Goal: Information Seeking & Learning: Stay updated

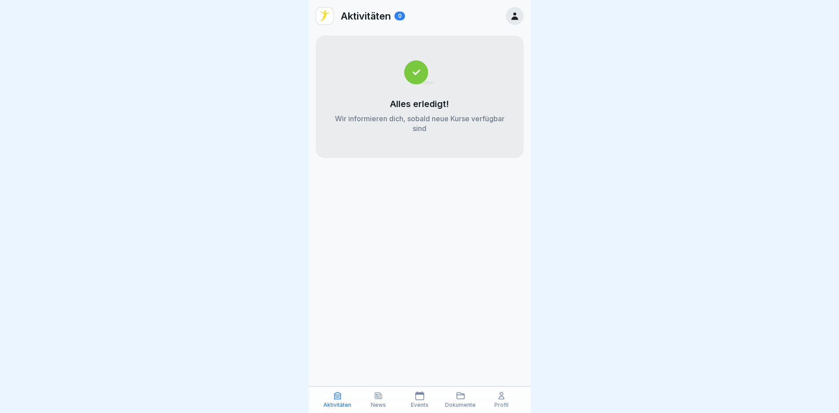
click at [380, 397] on icon at bounding box center [378, 395] width 9 height 9
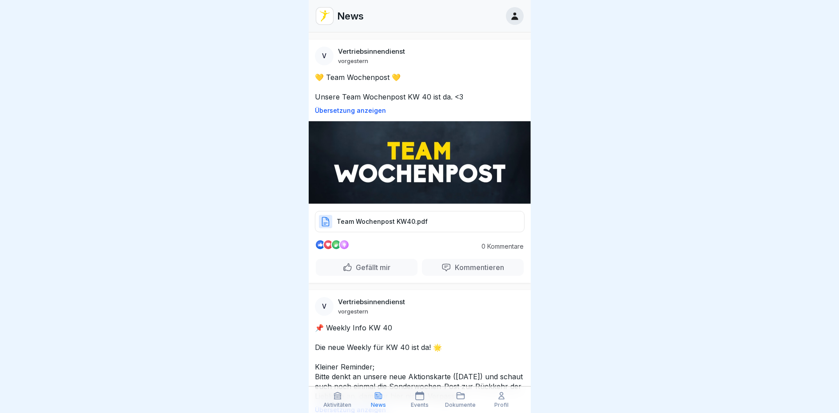
click at [386, 212] on div "Team Wochenpost KW40.pdf" at bounding box center [420, 221] width 210 height 21
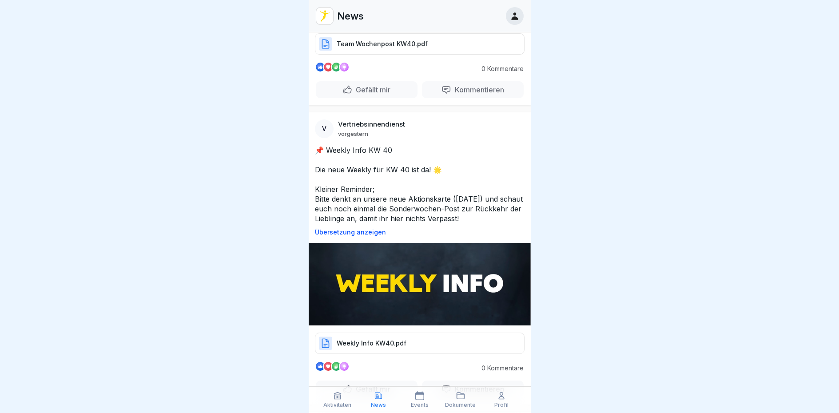
scroll to position [267, 0]
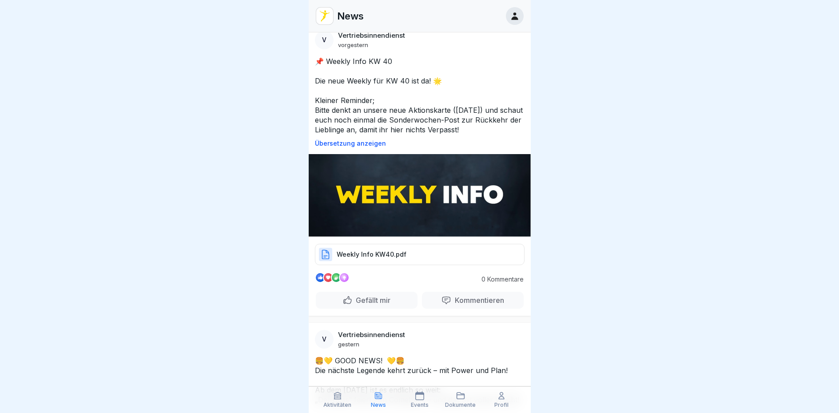
click at [389, 255] on div "Weekly Info KW40.pdf" at bounding box center [420, 254] width 210 height 21
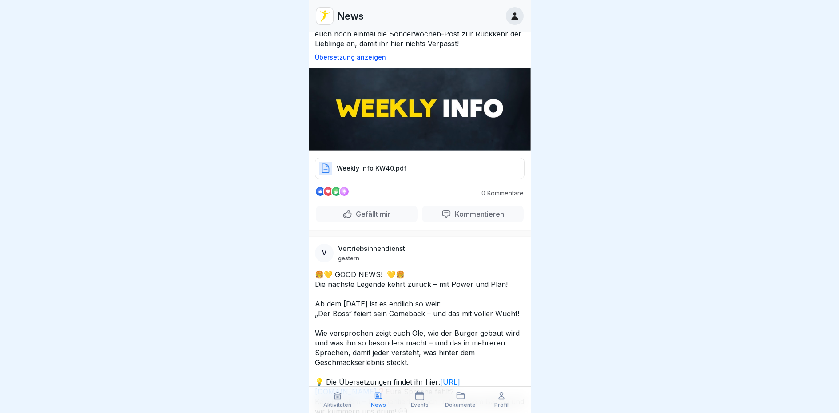
scroll to position [355, 0]
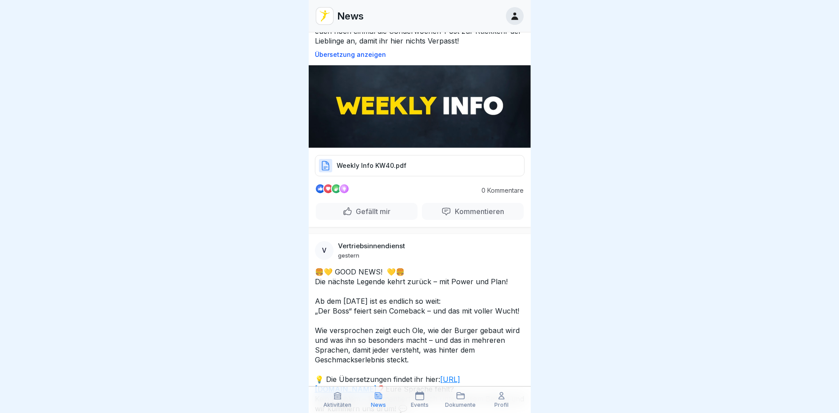
click at [368, 155] on div "Weekly Info KW40.pdf" at bounding box center [420, 165] width 210 height 21
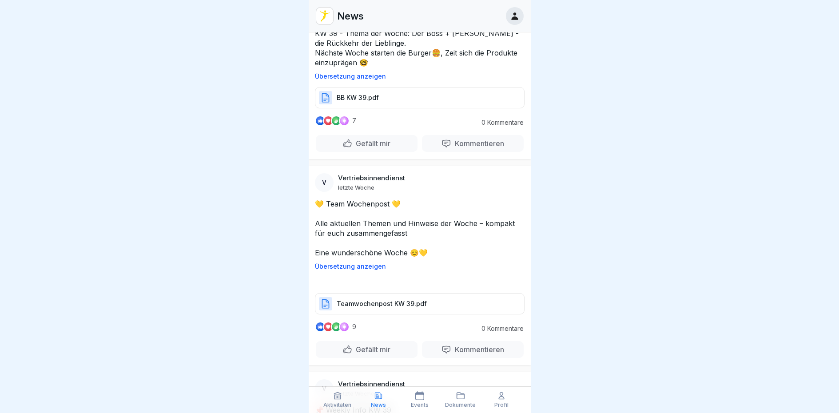
scroll to position [4447, 0]
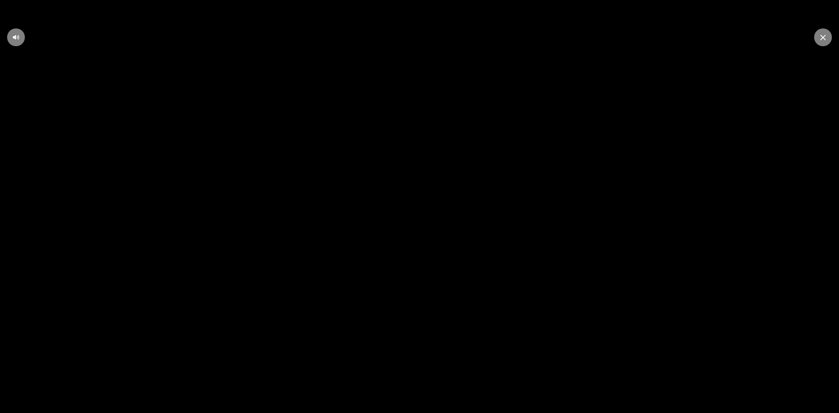
click at [818, 37] on div at bounding box center [823, 37] width 18 height 18
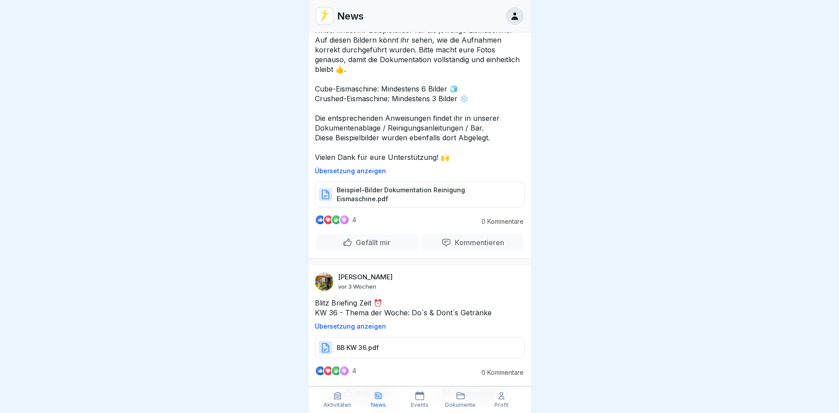
scroll to position [13920, 0]
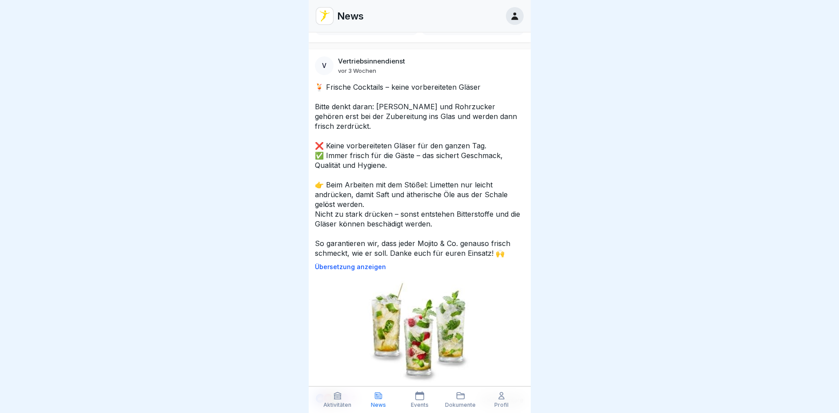
scroll to position [10232, 0]
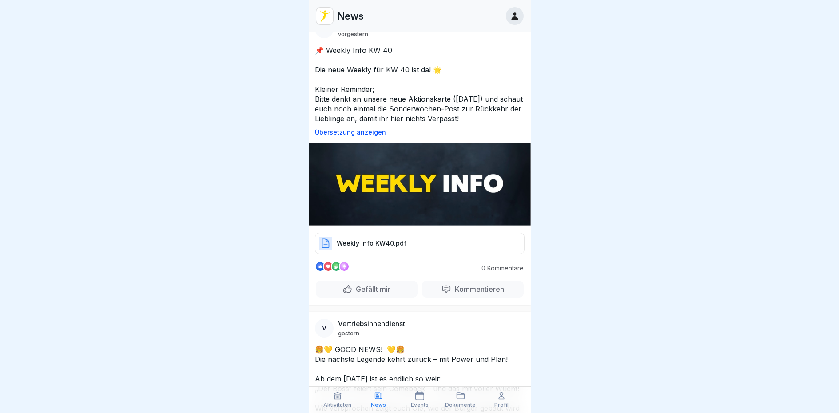
scroll to position [311, 0]
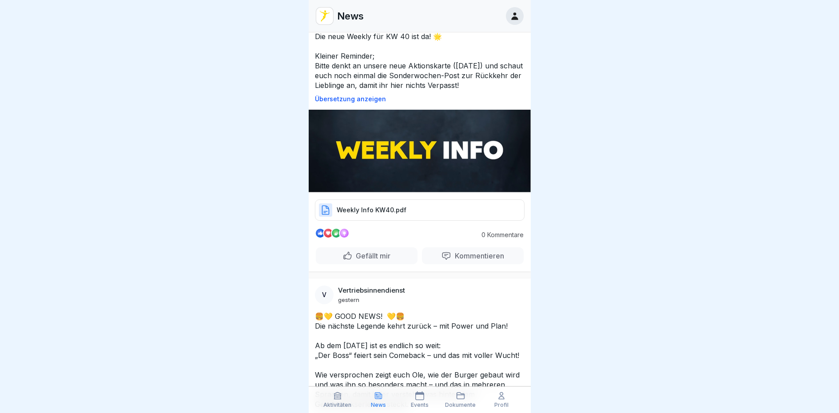
click at [399, 206] on p "Weekly Info KW40.pdf" at bounding box center [372, 210] width 70 height 9
